Goal: Transaction & Acquisition: Purchase product/service

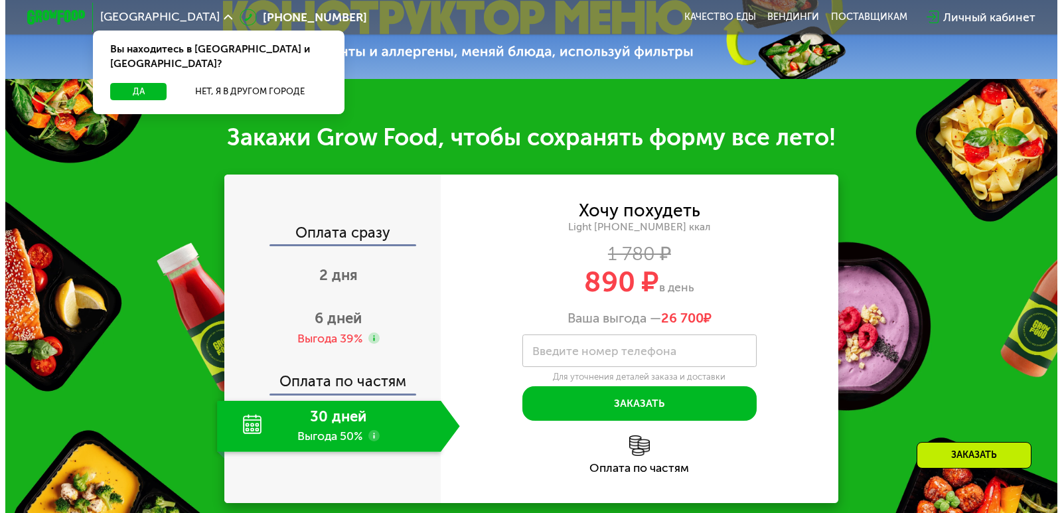
scroll to position [597, 0]
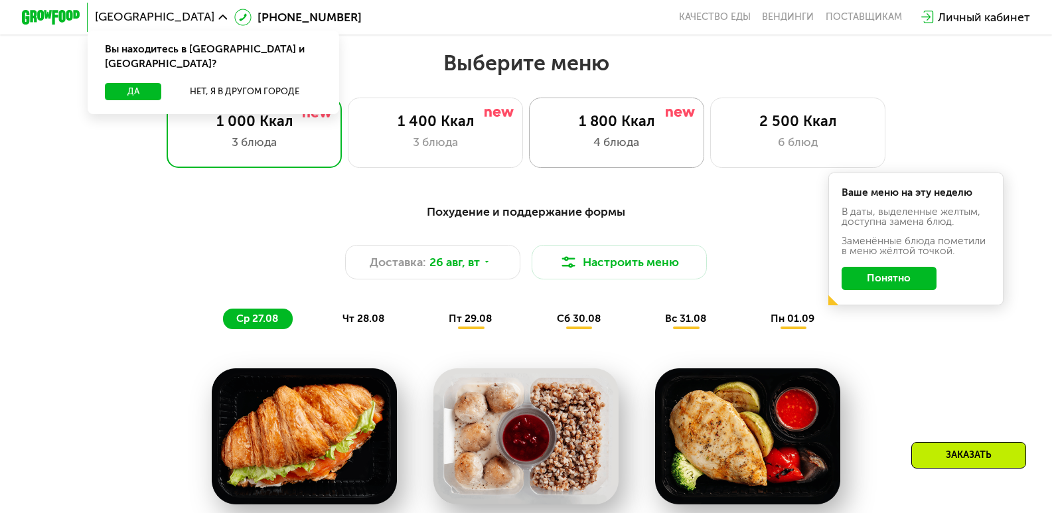
click at [596, 141] on div "4 блюда" at bounding box center [616, 141] width 145 height 17
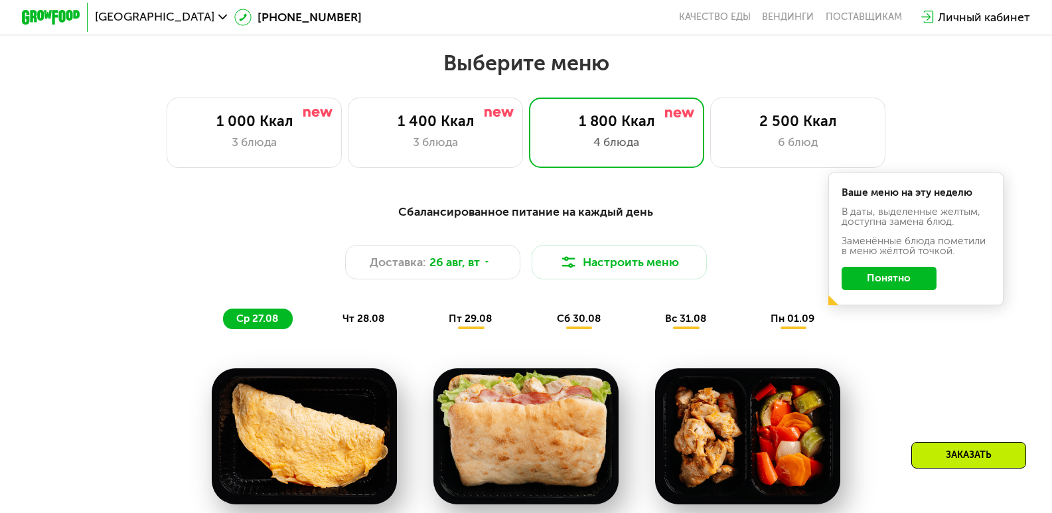
click at [869, 288] on button "Понятно" at bounding box center [889, 278] width 95 height 23
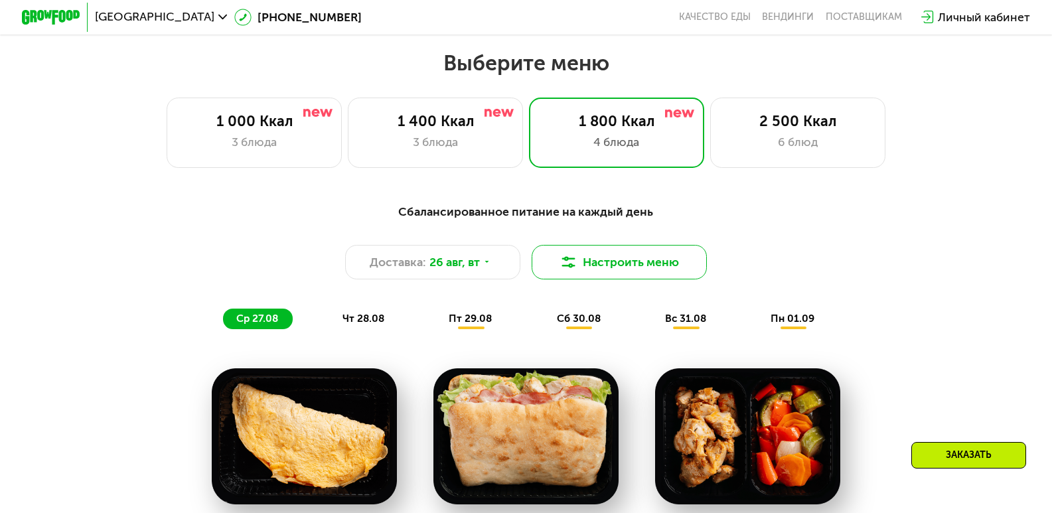
click at [643, 271] on button "Настроить меню" at bounding box center [619, 262] width 175 height 35
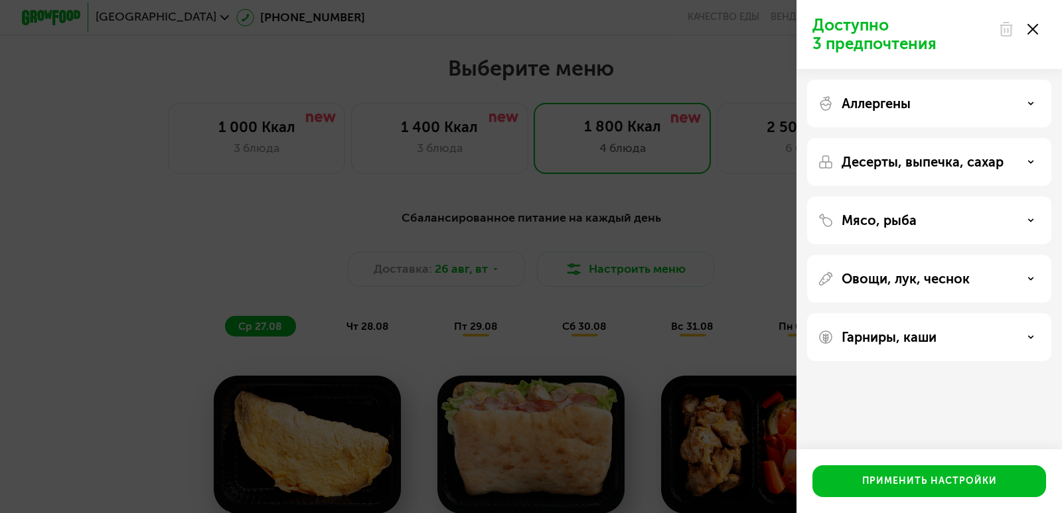
click at [905, 138] on div "Аллергены" at bounding box center [929, 162] width 244 height 48
click at [991, 110] on div "Аллергены" at bounding box center [929, 104] width 223 height 16
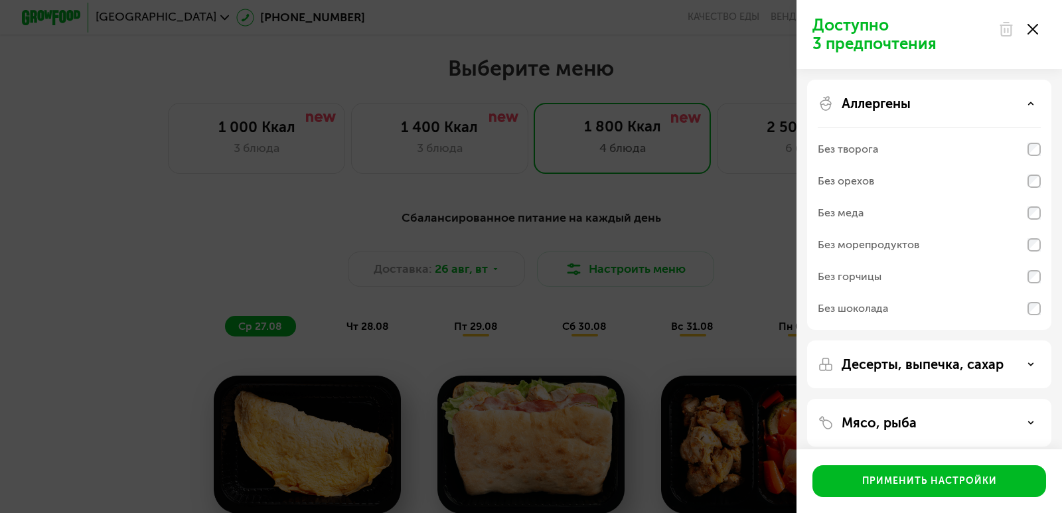
click at [1018, 108] on div "Аллергены" at bounding box center [929, 104] width 223 height 16
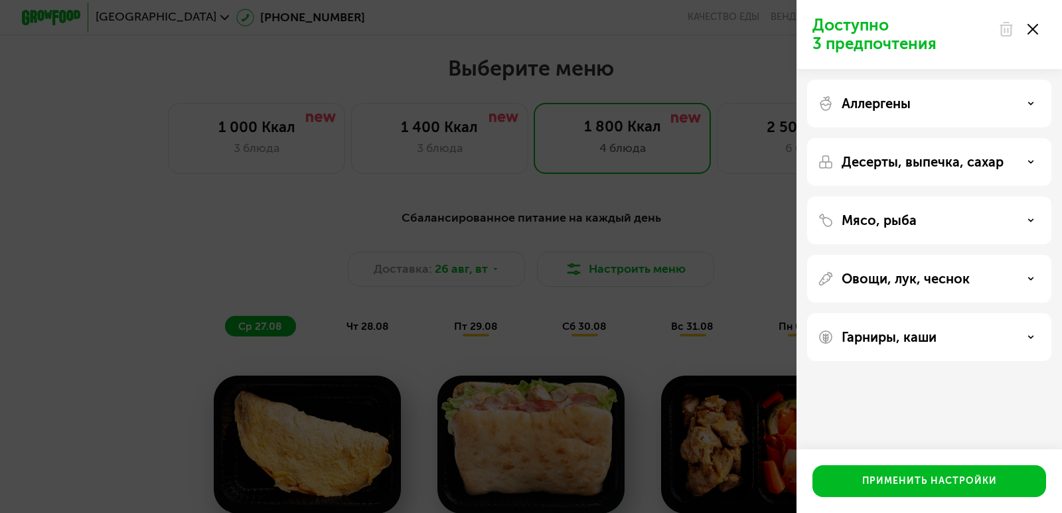
click at [1002, 196] on div "Десерты, выпечка, сахар" at bounding box center [929, 220] width 244 height 48
click at [1024, 159] on div "Десерты, выпечка, сахар" at bounding box center [929, 162] width 223 height 16
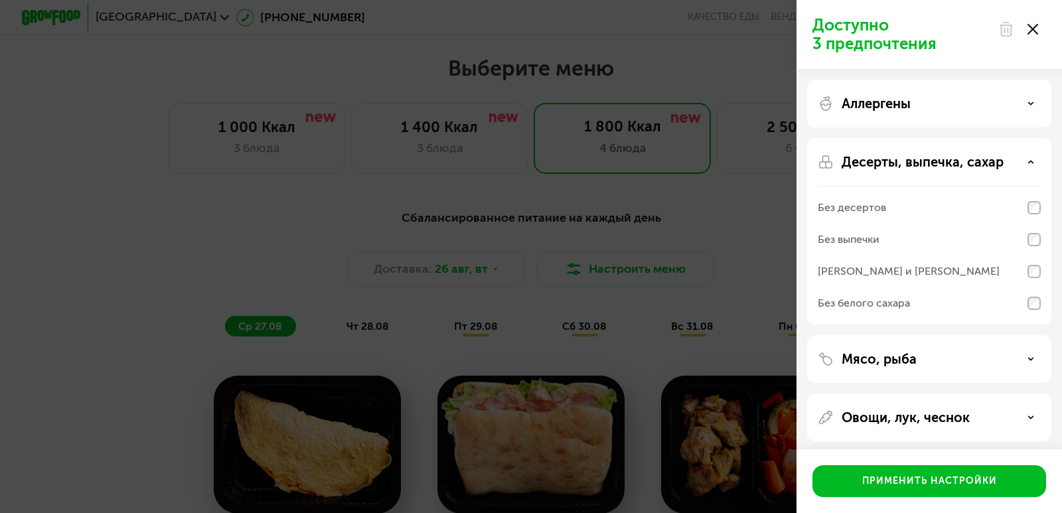
click at [1024, 159] on div "Десерты, выпечка, сахар" at bounding box center [929, 162] width 223 height 16
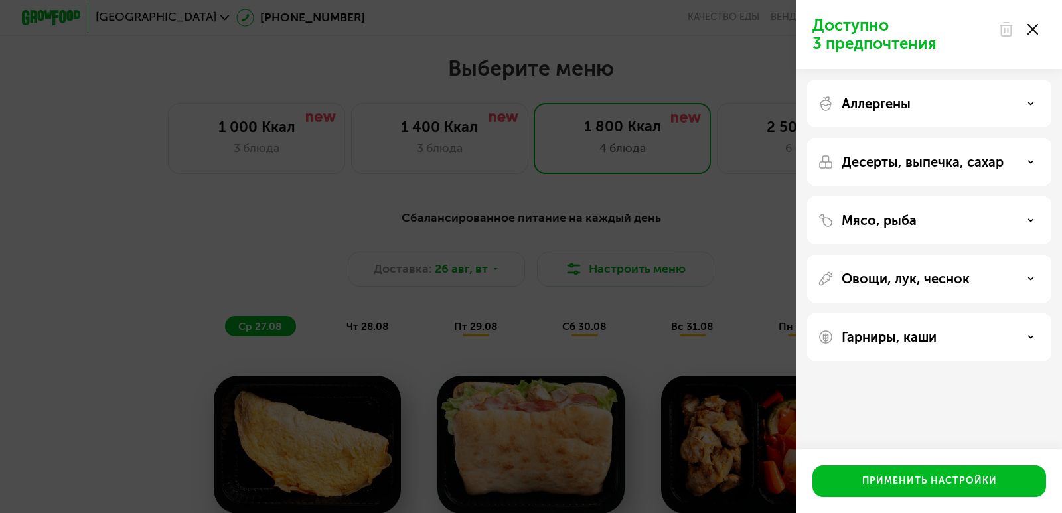
click at [1027, 255] on div "Мясо, рыба" at bounding box center [929, 279] width 244 height 48
click at [1027, 226] on div "Мясо, рыба" at bounding box center [929, 220] width 223 height 16
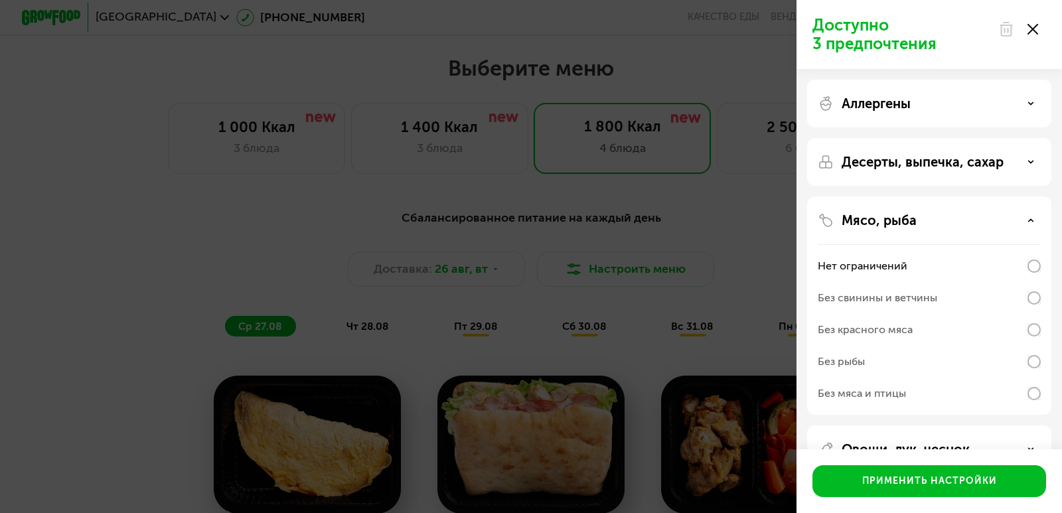
click at [1027, 226] on div "Мясо, рыба" at bounding box center [929, 220] width 223 height 16
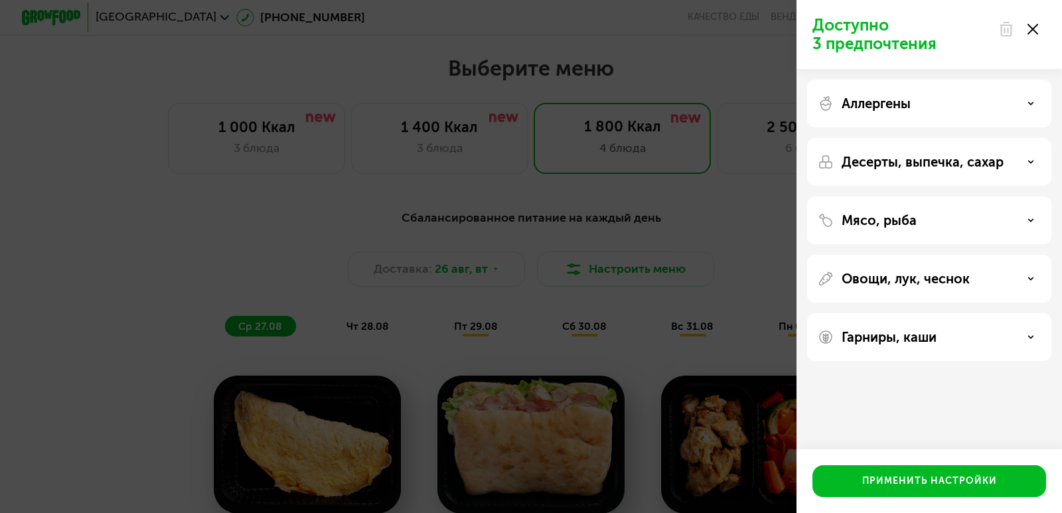
click at [1031, 313] on div "Овощи, лук, чеснок" at bounding box center [929, 337] width 244 height 48
click at [1031, 277] on icon at bounding box center [1031, 278] width 7 height 7
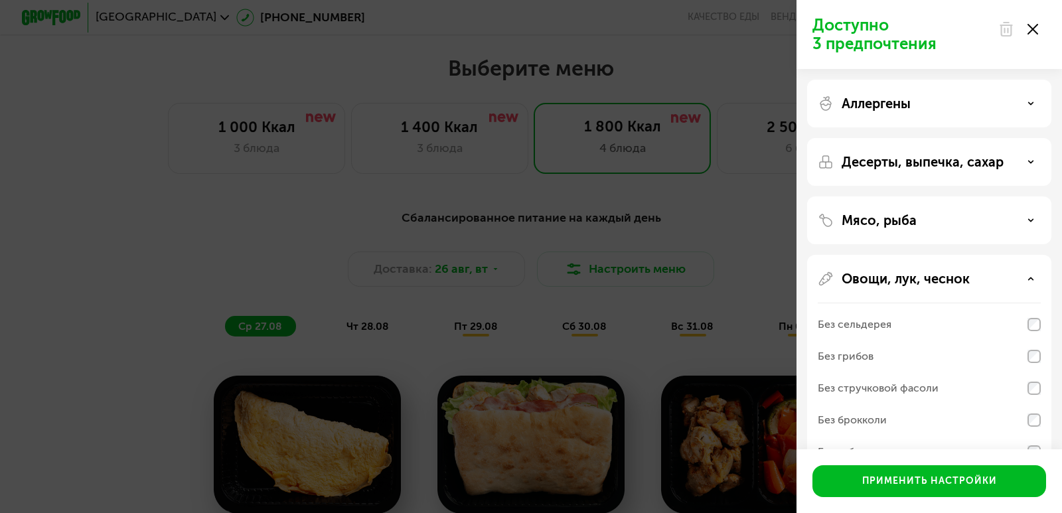
click at [1031, 277] on icon at bounding box center [1031, 278] width 7 height 7
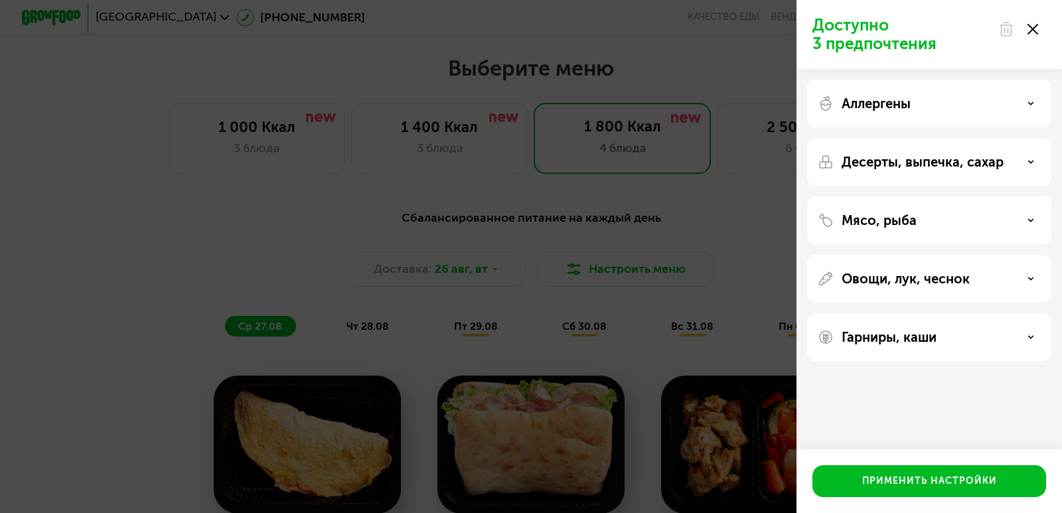
click at [1019, 216] on div "Мясо, рыба" at bounding box center [929, 220] width 223 height 16
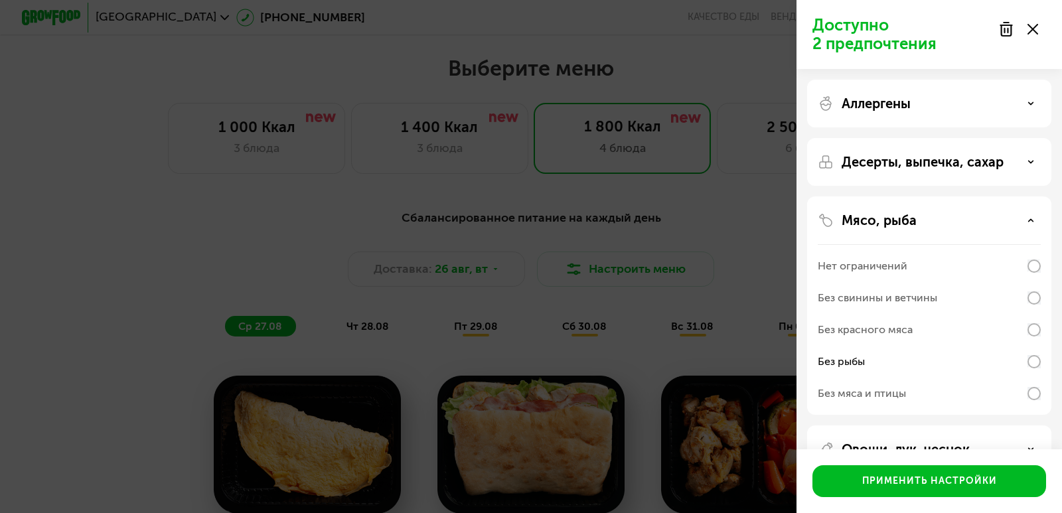
click at [1041, 425] on div "Мясо, рыба Нет ограничений Без свинины и ветчины Без красного мяса Без рыбы Без…" at bounding box center [929, 449] width 244 height 48
click at [1037, 224] on div "Мясо, рыба" at bounding box center [929, 220] width 223 height 16
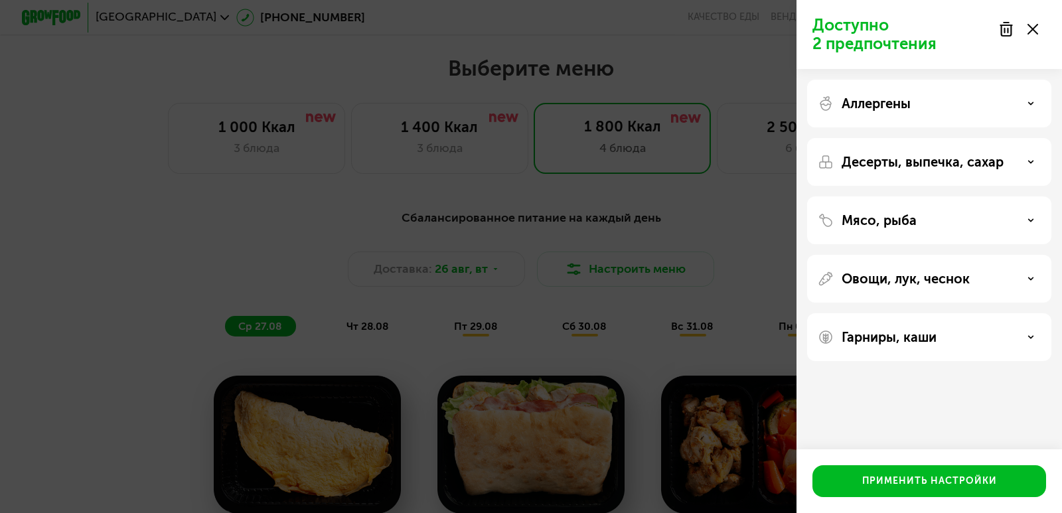
click at [972, 313] on div "Овощи, лук, чеснок" at bounding box center [929, 337] width 244 height 48
click at [988, 313] on div "Овощи, лук, чеснок" at bounding box center [929, 337] width 244 height 48
click at [1012, 279] on div "Овощи, лук, чеснок" at bounding box center [929, 279] width 223 height 16
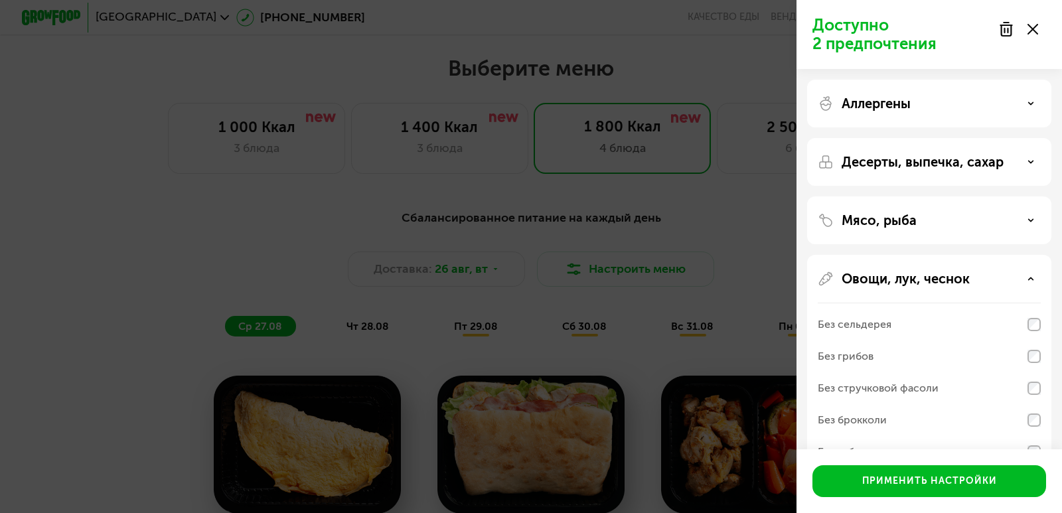
click at [1012, 279] on div "Овощи, лук, чеснок" at bounding box center [929, 279] width 223 height 16
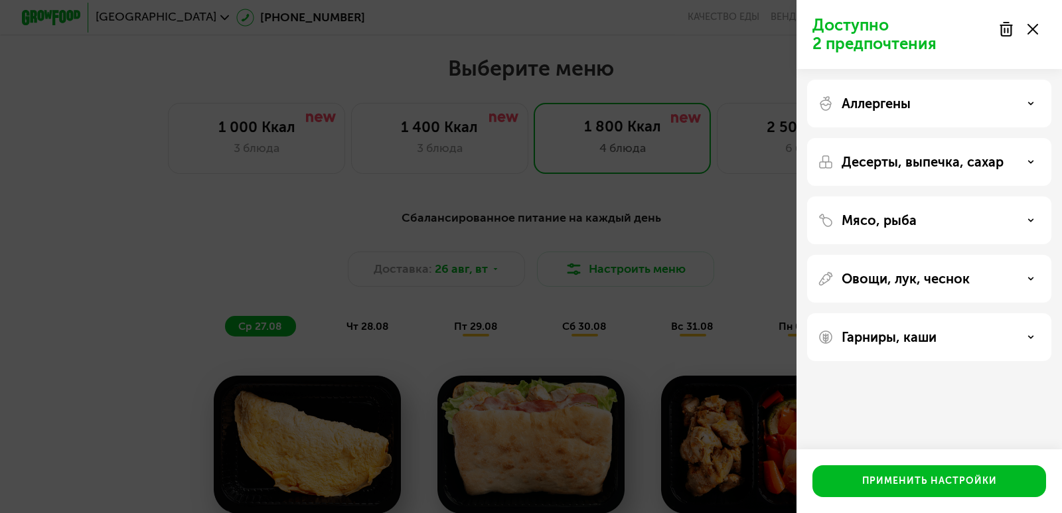
click at [1037, 339] on div "Гарниры, каши" at bounding box center [929, 337] width 223 height 16
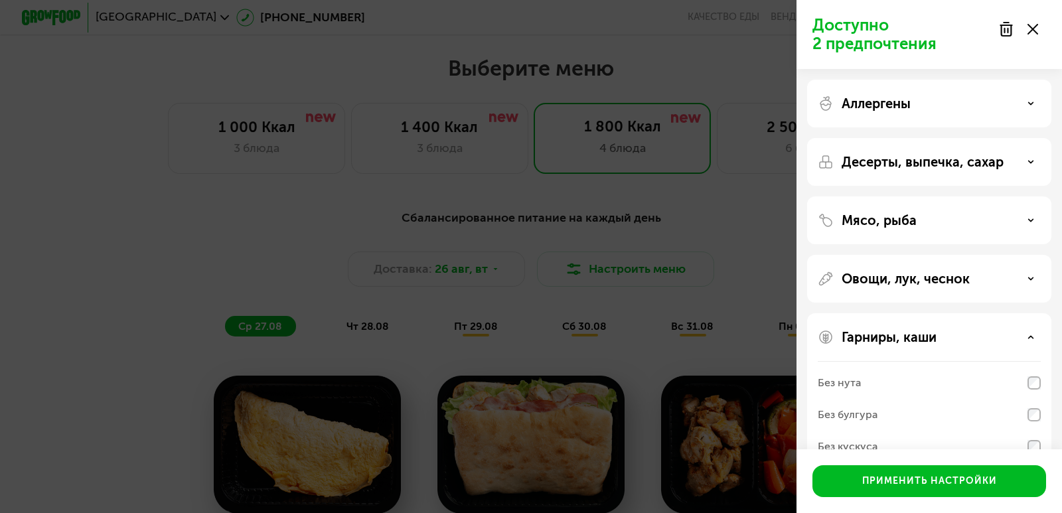
click at [1022, 313] on div "Овощи, лук, чеснок" at bounding box center [929, 422] width 244 height 218
click at [1024, 279] on div "Овощи, лук, чеснок" at bounding box center [929, 279] width 223 height 16
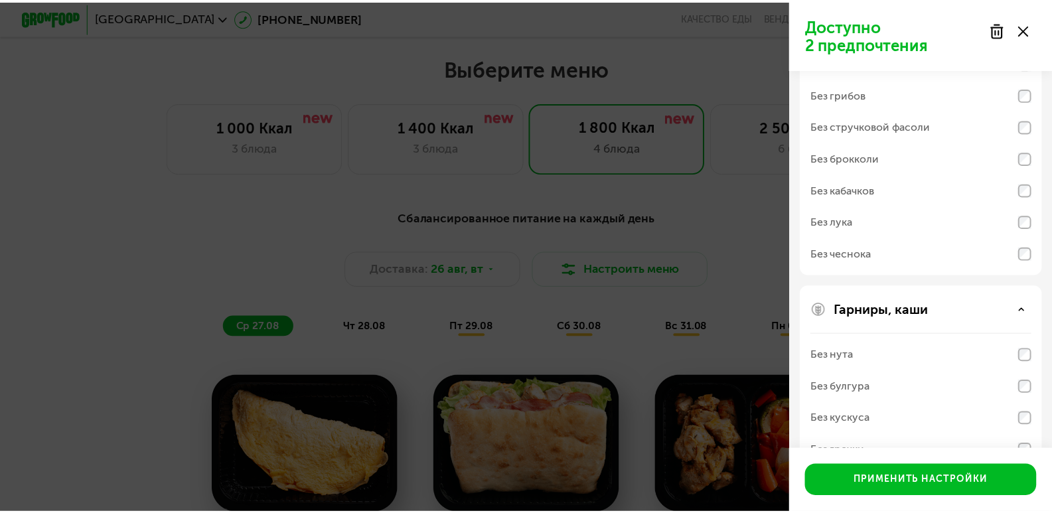
scroll to position [330, 0]
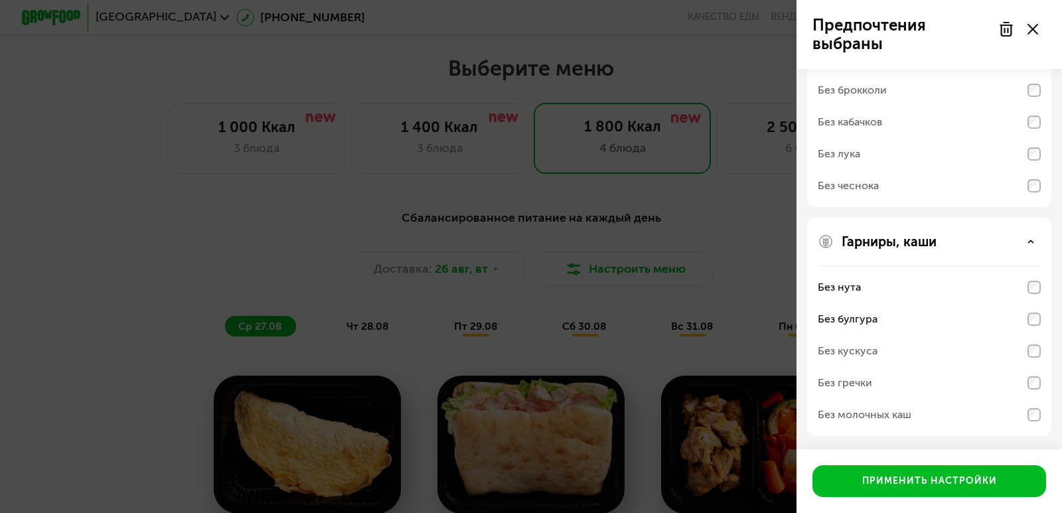
click at [1036, 359] on div "Без кускуса" at bounding box center [929, 351] width 223 height 32
click at [1030, 361] on div "Без кускуса" at bounding box center [929, 351] width 223 height 32
click at [1032, 329] on div "Без булгура" at bounding box center [929, 319] width 223 height 32
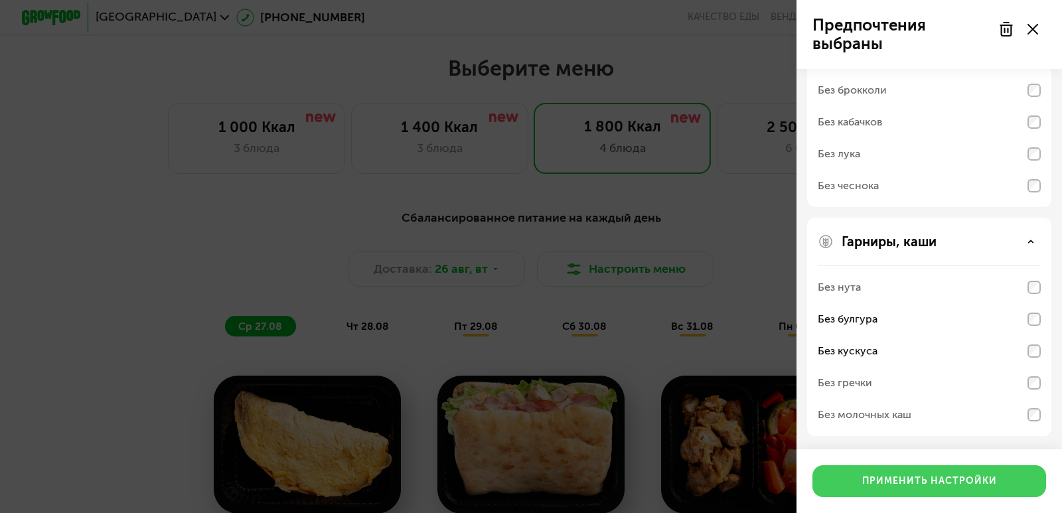
click at [963, 469] on button "Применить настройки" at bounding box center [929, 481] width 234 height 32
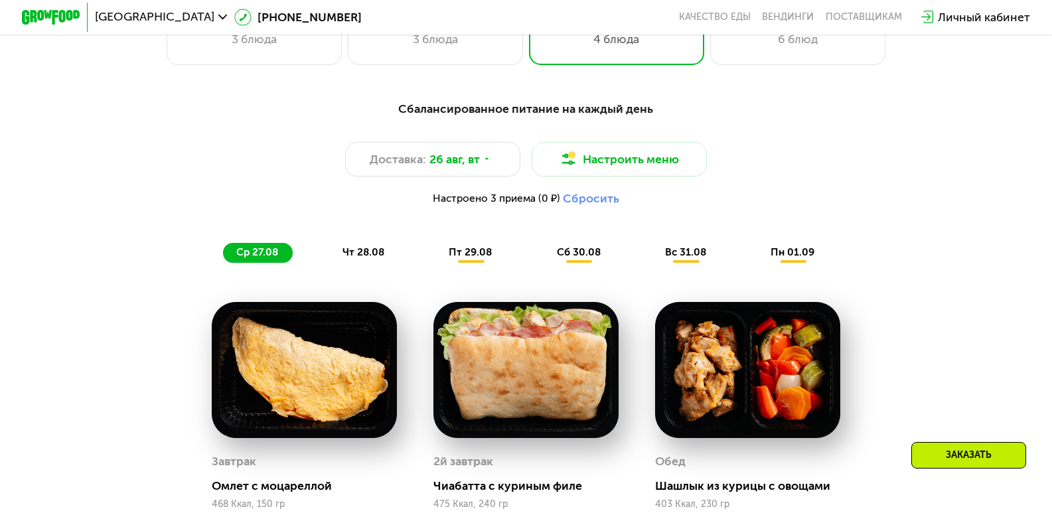
scroll to position [664, 0]
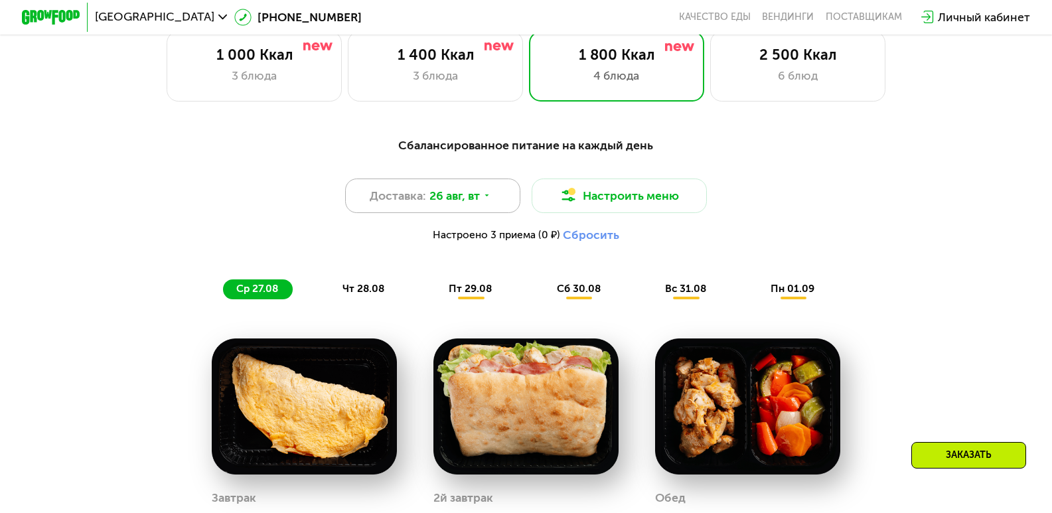
click at [451, 204] on span "26 авг, вт" at bounding box center [454, 195] width 50 height 17
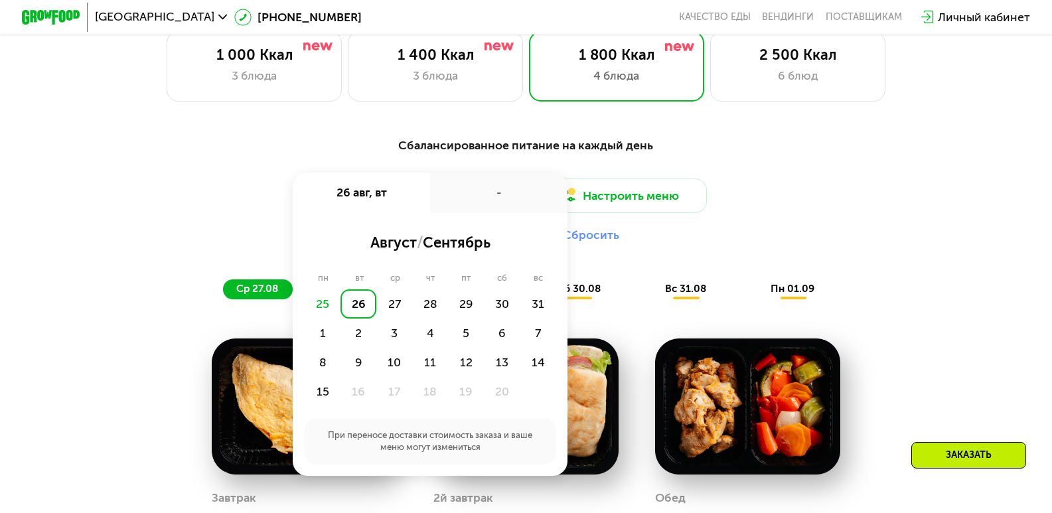
click at [824, 203] on div "Доставка: [DATE] авг, вт - август / сентябрь пн вт ср чт пт сб вс 25 26 27 28 2…" at bounding box center [526, 215] width 865 height 72
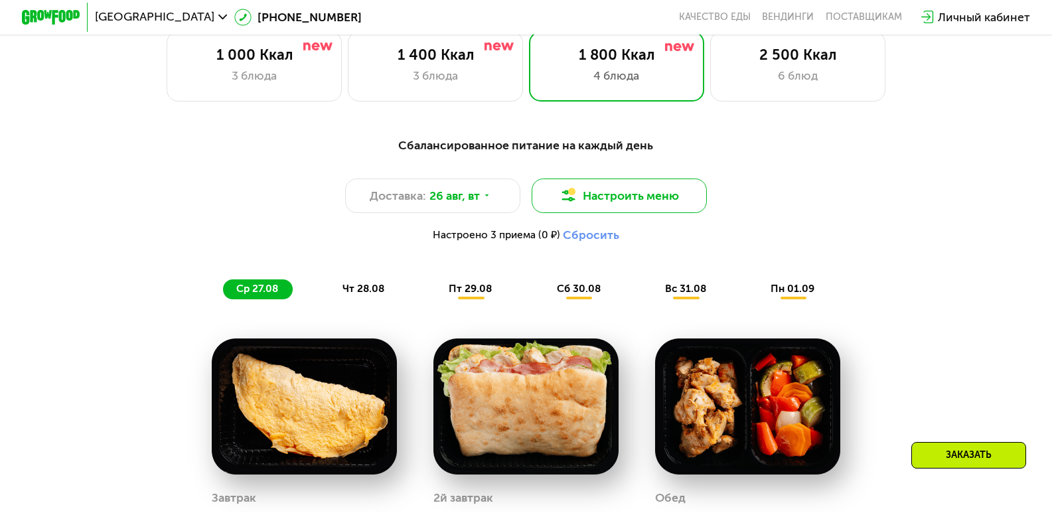
click at [662, 202] on button "Настроить меню" at bounding box center [619, 196] width 175 height 35
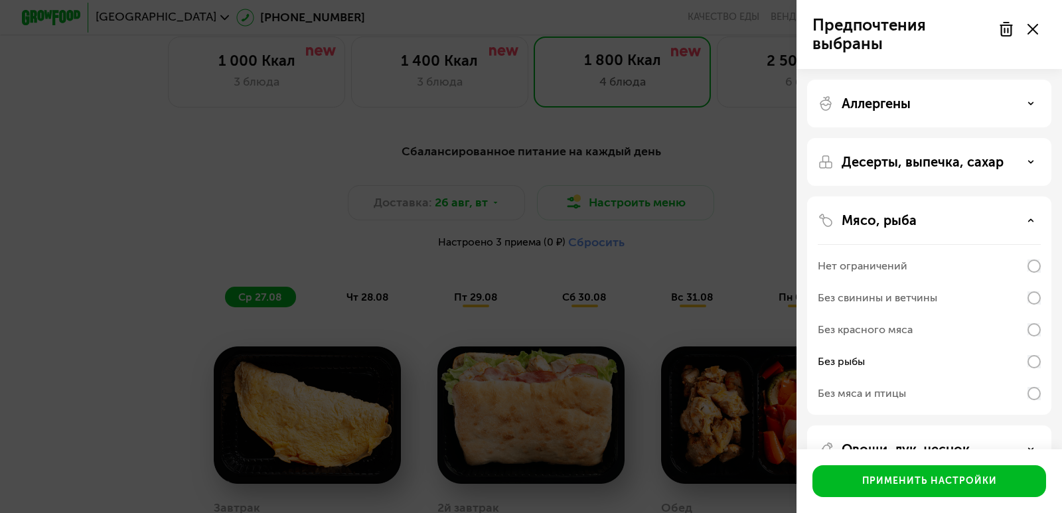
click at [660, 204] on div "Предпочтения выбраны Аллергены Десерты, выпечка, сахар Мясо, рыба Нет ограничен…" at bounding box center [531, 256] width 1062 height 513
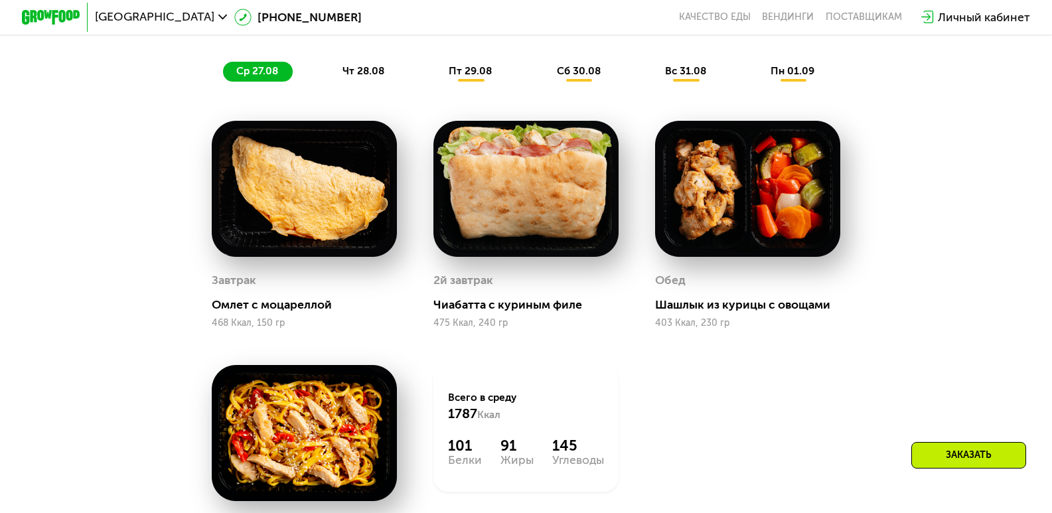
scroll to position [738, 0]
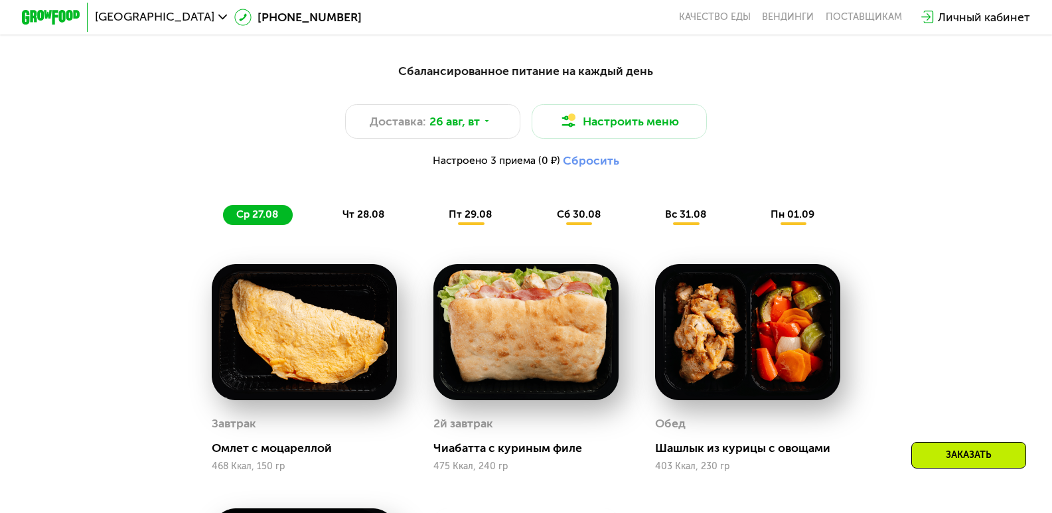
click at [364, 220] on span "чт 28.08" at bounding box center [364, 214] width 42 height 12
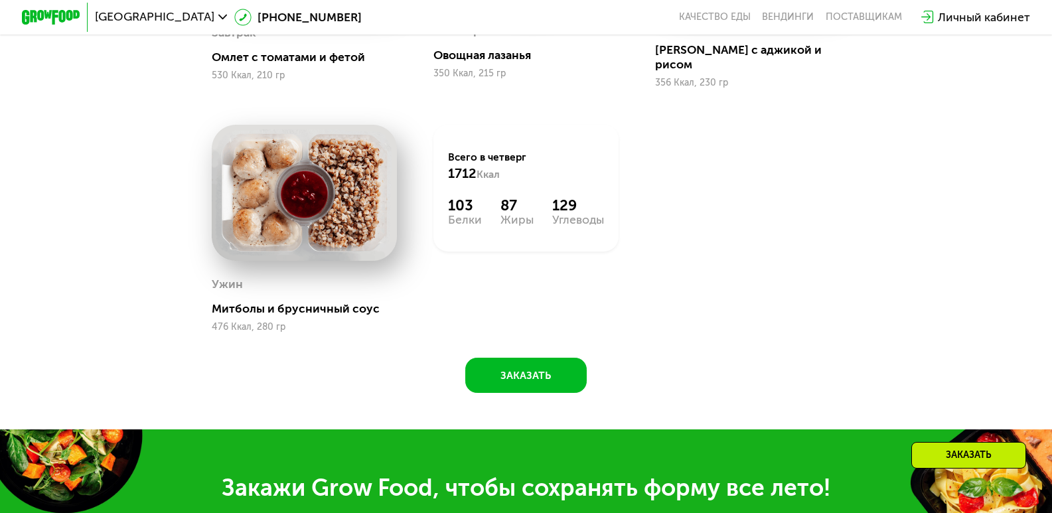
scroll to position [871, 0]
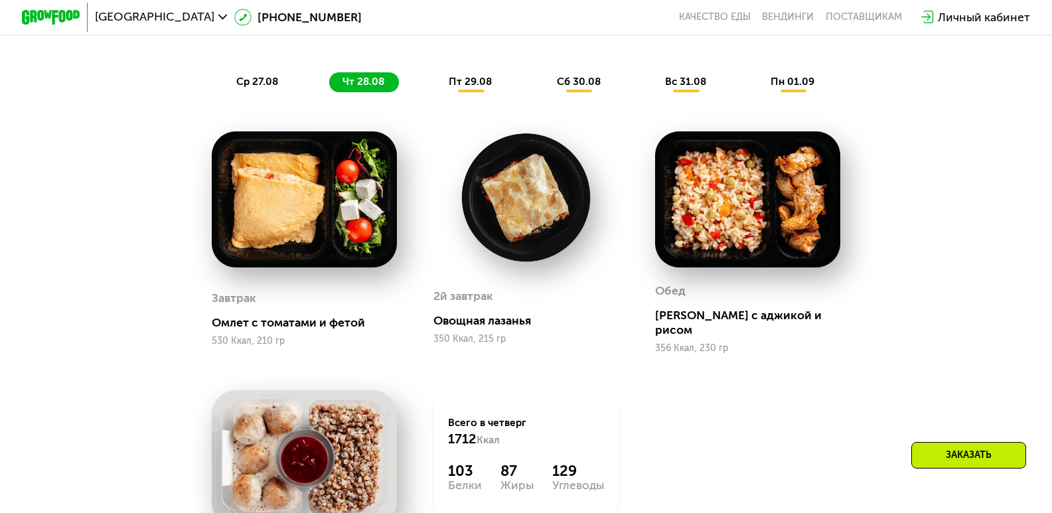
click at [544, 93] on div "пт 29.08" at bounding box center [580, 82] width 72 height 21
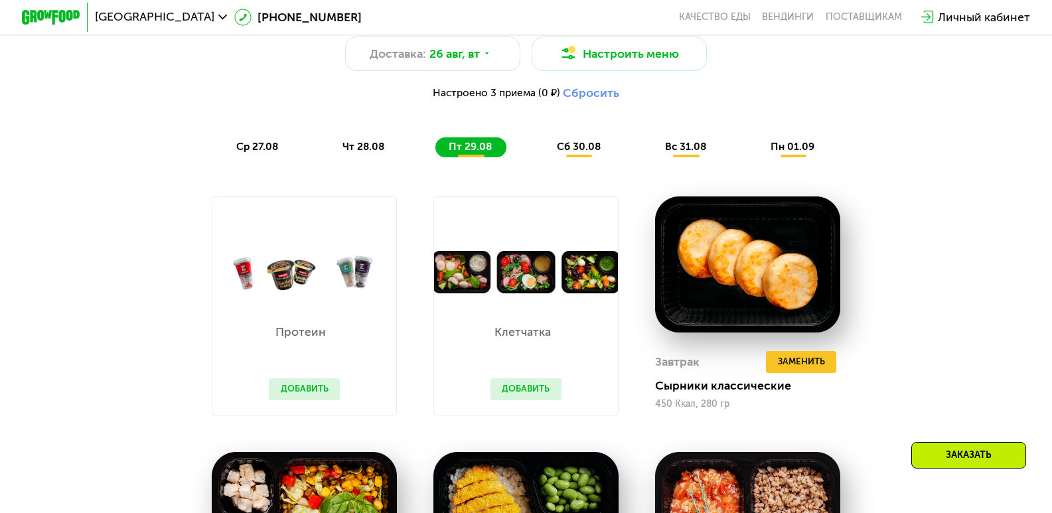
scroll to position [738, 0]
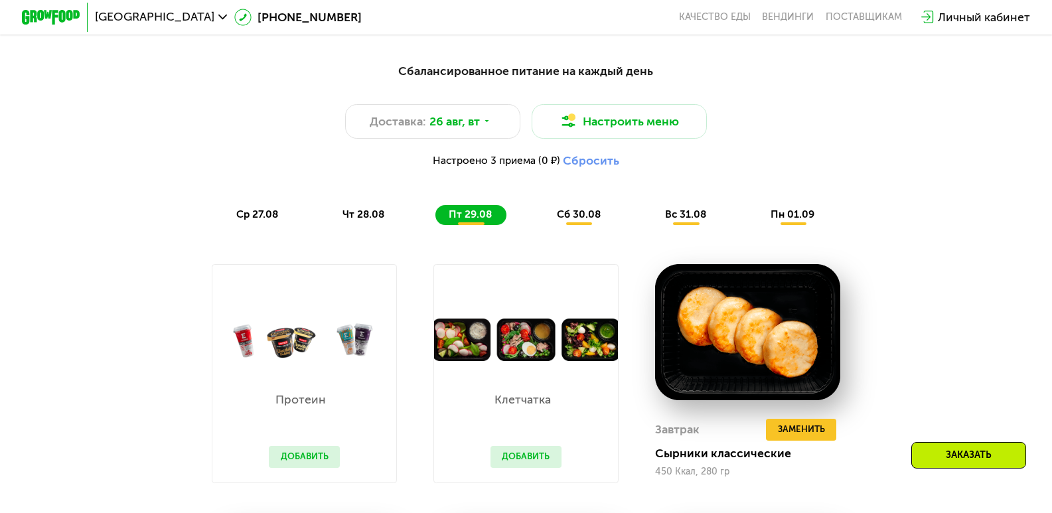
click at [591, 218] on span "сб 30.08" at bounding box center [579, 214] width 44 height 12
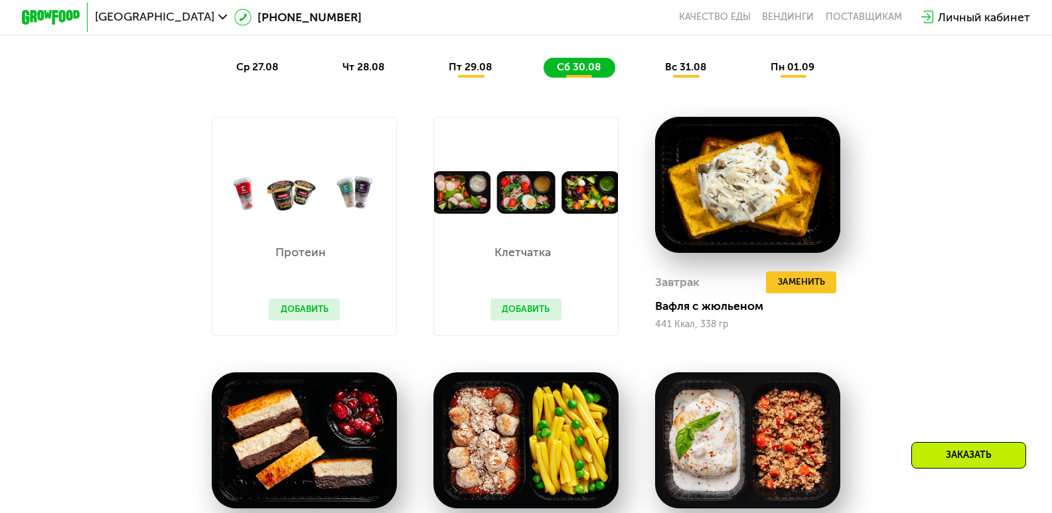
scroll to position [1070, 0]
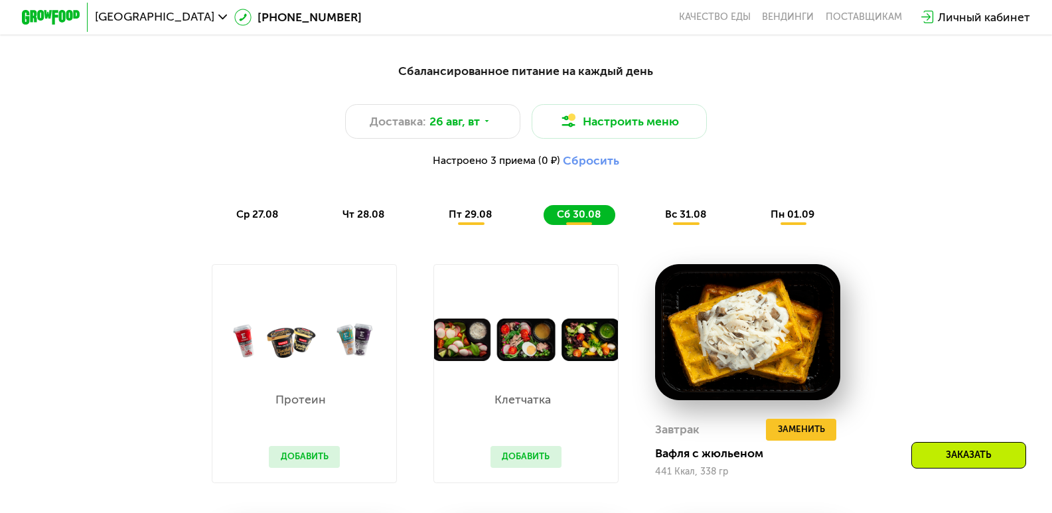
click at [675, 216] on span "вс 31.08" at bounding box center [685, 214] width 41 height 12
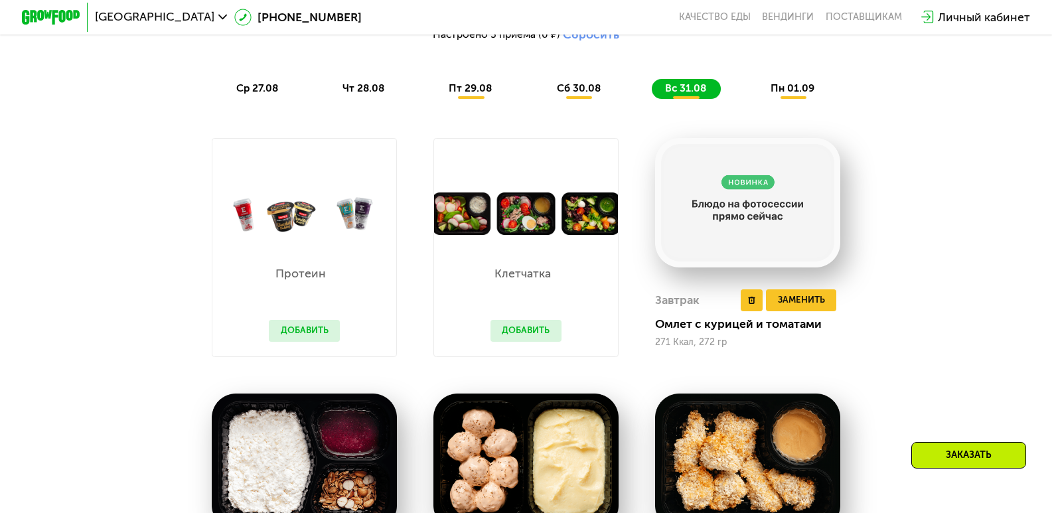
scroll to position [805, 0]
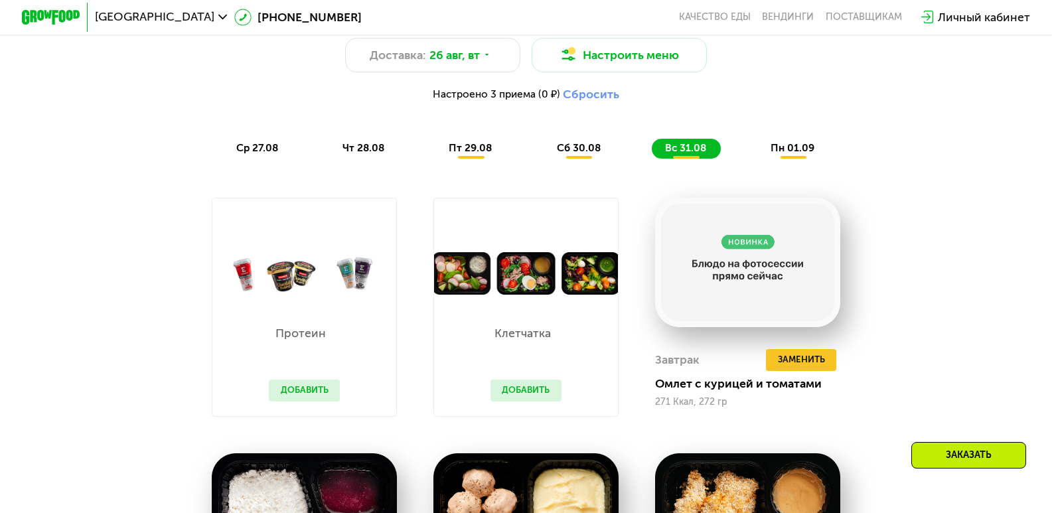
click at [805, 152] on span "пн 01.09" at bounding box center [793, 148] width 44 height 12
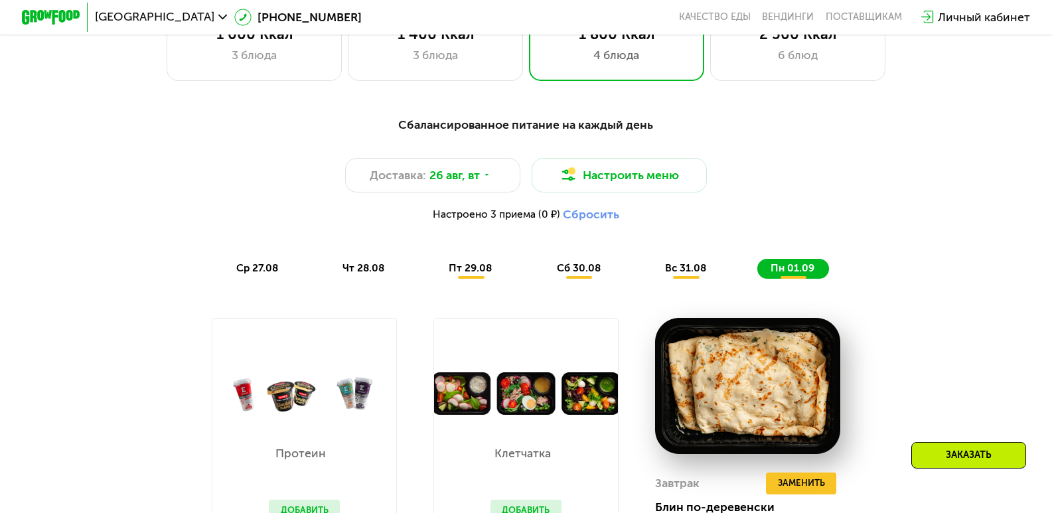
scroll to position [605, 0]
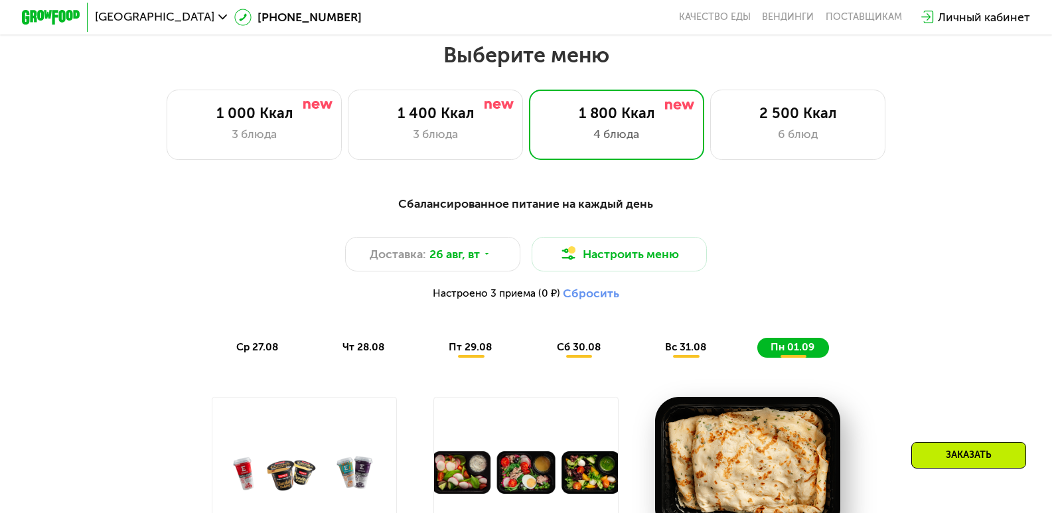
click at [131, 26] on div "[GEOGRAPHIC_DATA]" at bounding box center [161, 17] width 147 height 27
click at [133, 18] on div "[GEOGRAPHIC_DATA]" at bounding box center [161, 17] width 132 height 12
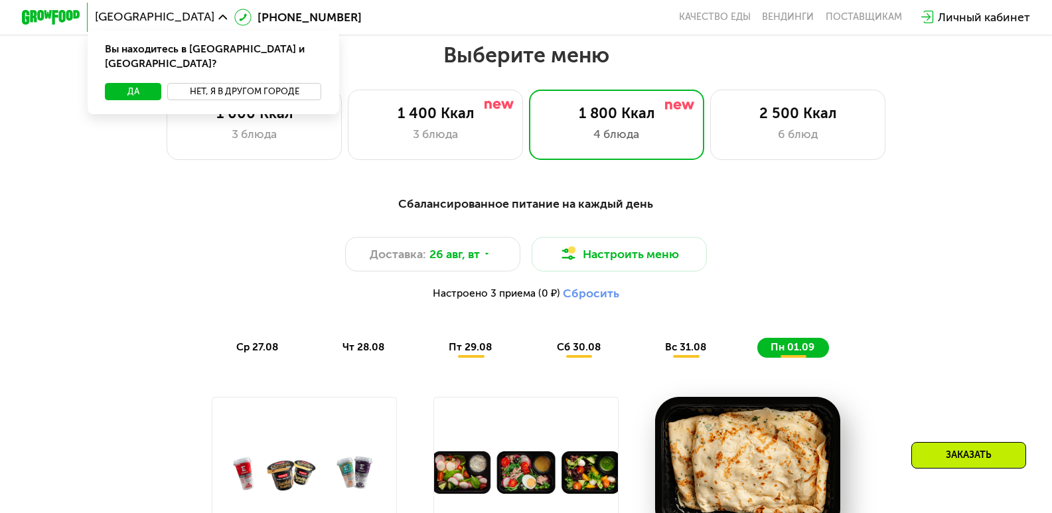
click at [218, 83] on button "Нет, я в другом городе" at bounding box center [244, 91] width 154 height 17
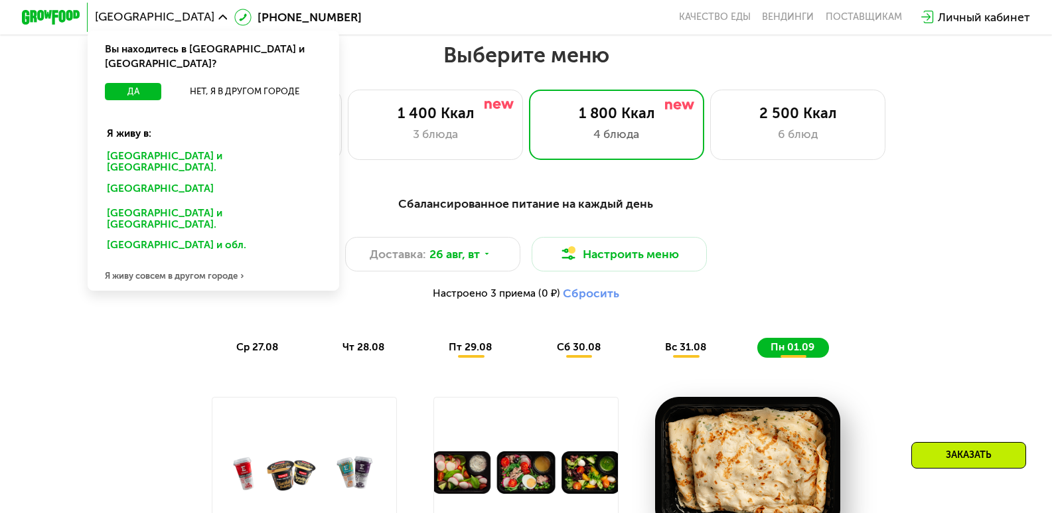
click at [177, 262] on div "Я живу совсем в другом городе" at bounding box center [214, 276] width 252 height 29
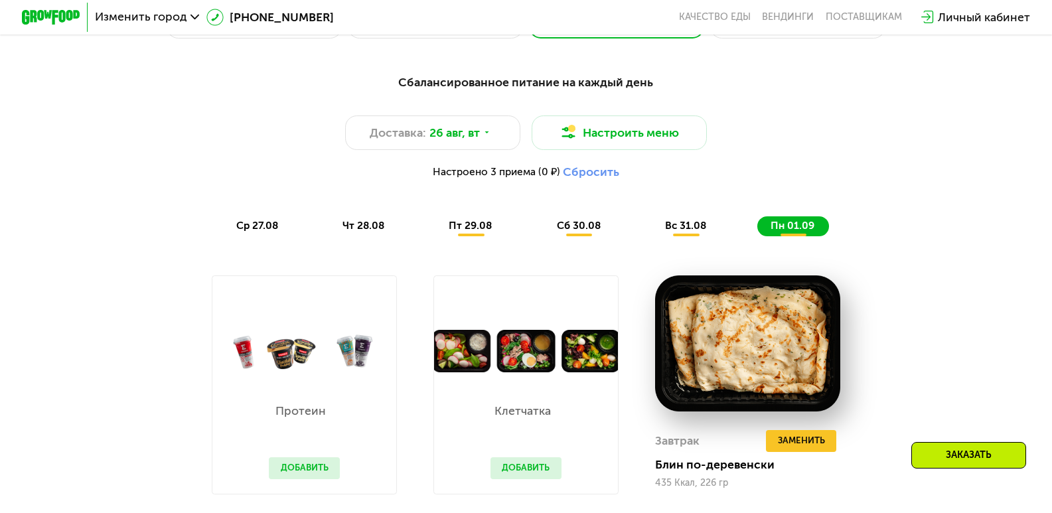
scroll to position [484, 0]
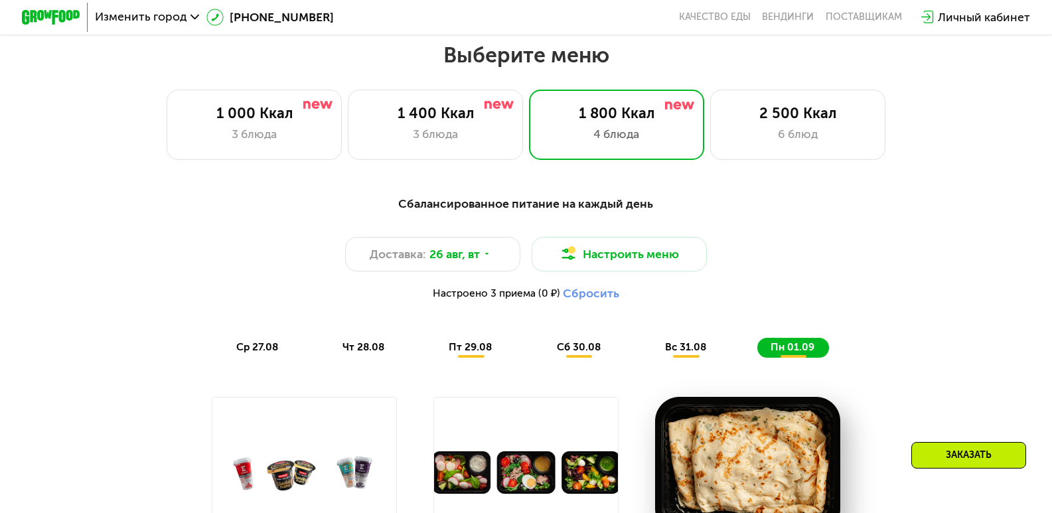
click at [150, 13] on span "Изменить город" at bounding box center [141, 17] width 92 height 12
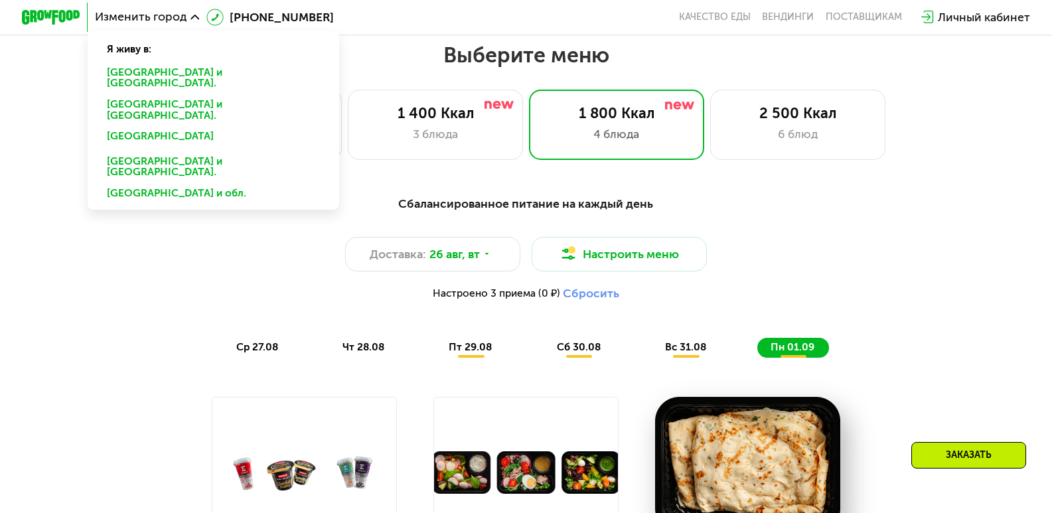
click at [140, 238] on div "Сбалансированное питание на каждый день Доставка: [DATE] Настроить меню Настрое…" at bounding box center [526, 276] width 865 height 163
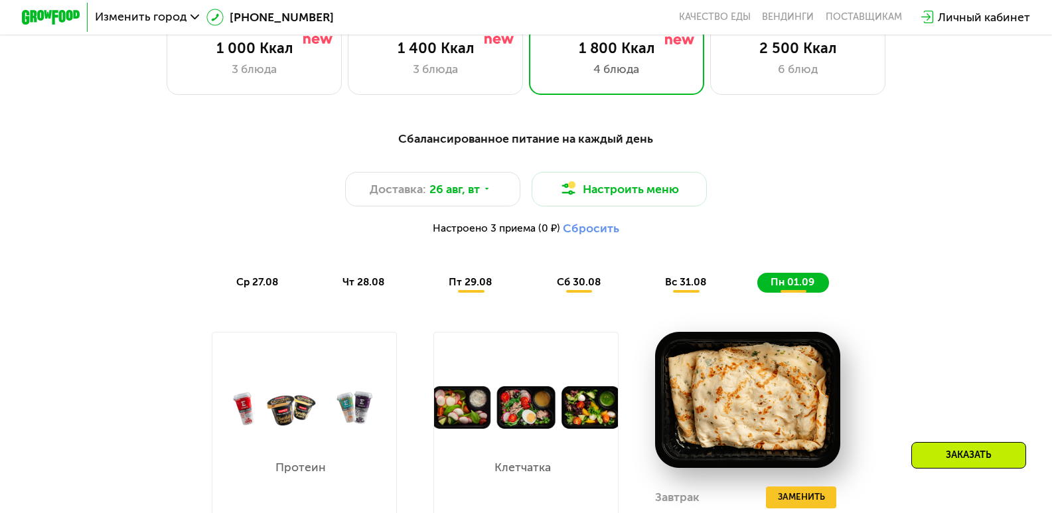
scroll to position [617, 0]
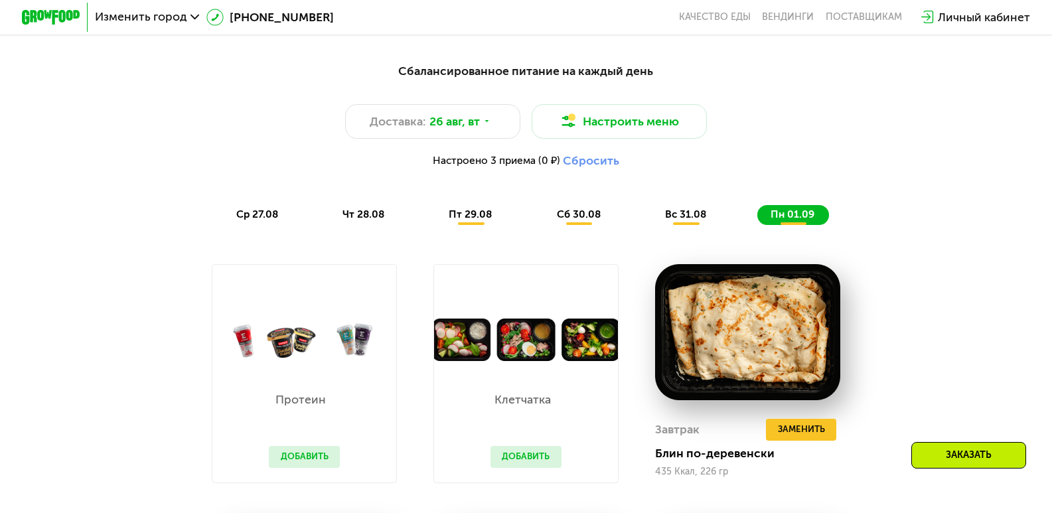
click at [241, 220] on span "ср 27.08" at bounding box center [257, 214] width 42 height 12
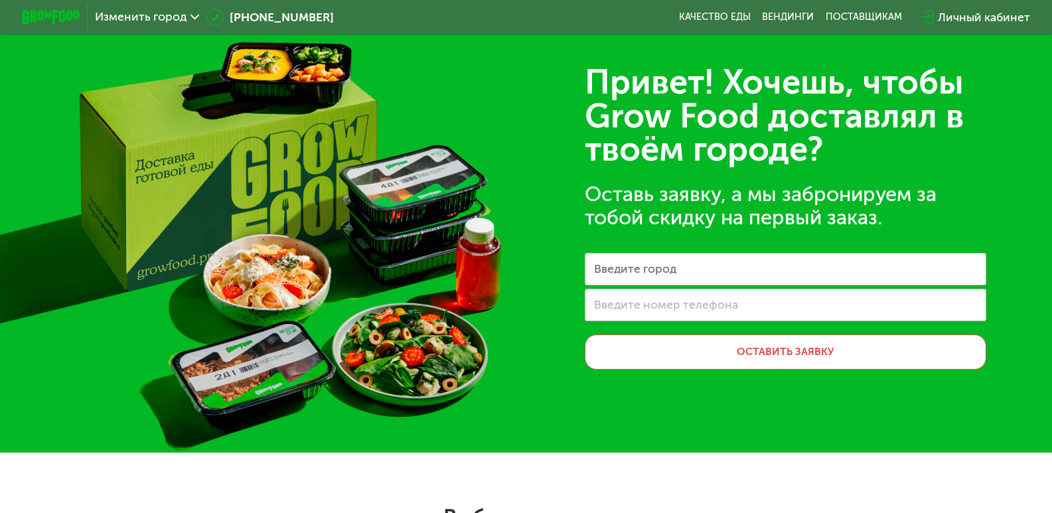
scroll to position [0, 0]
